Goal: Find specific page/section: Find specific page/section

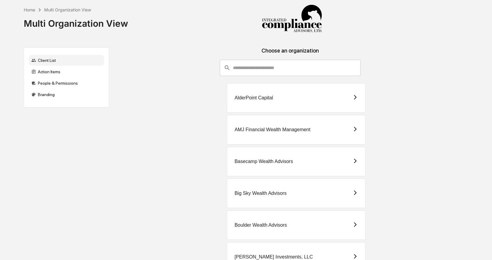
click at [254, 72] on input "consultant-dashboard__filter-organizations-search-bar" at bounding box center [297, 68] width 128 height 16
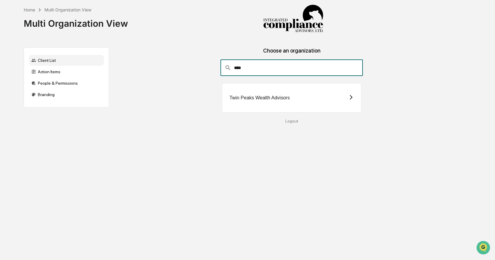
type input "****"
click at [281, 95] on div "Twin Peaks Wealth Advisors" at bounding box center [291, 97] width 139 height 29
